Goal: Task Accomplishment & Management: Complete application form

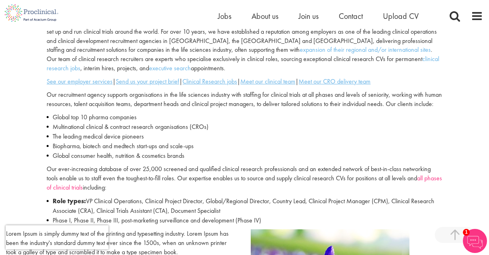
scroll to position [264, 0]
click at [227, 14] on span "Jobs" at bounding box center [225, 16] width 14 height 10
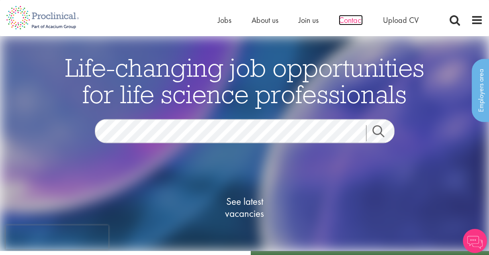
click at [363, 18] on span "Contact" at bounding box center [351, 20] width 24 height 10
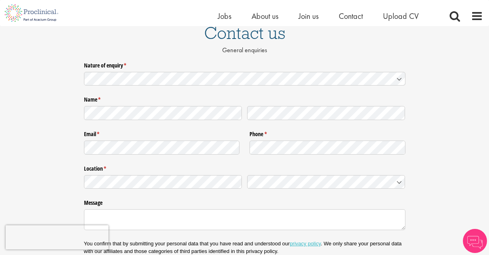
scroll to position [71, 0]
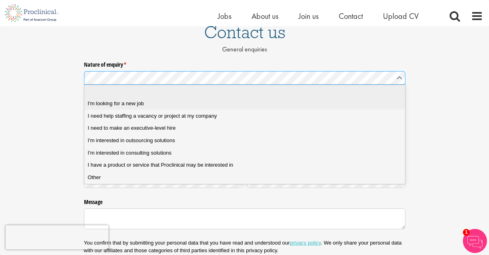
click at [190, 105] on div "I'm looking for a new job" at bounding box center [245, 103] width 314 height 7
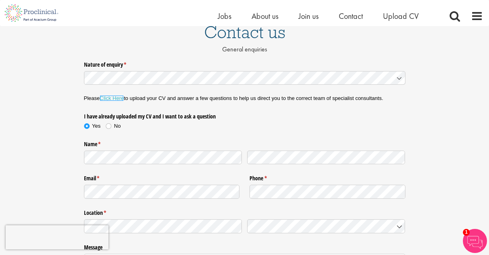
click at [119, 96] on link "Click Here" at bounding box center [112, 98] width 24 height 6
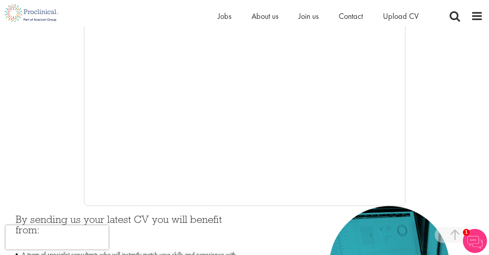
scroll to position [201, 0]
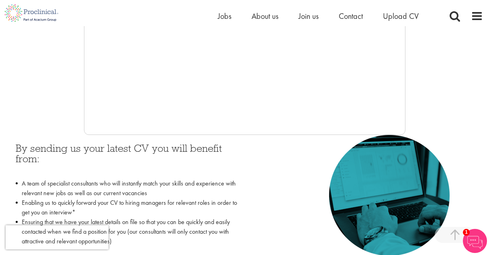
scroll to position [275, 0]
